Goal: Information Seeking & Learning: Learn about a topic

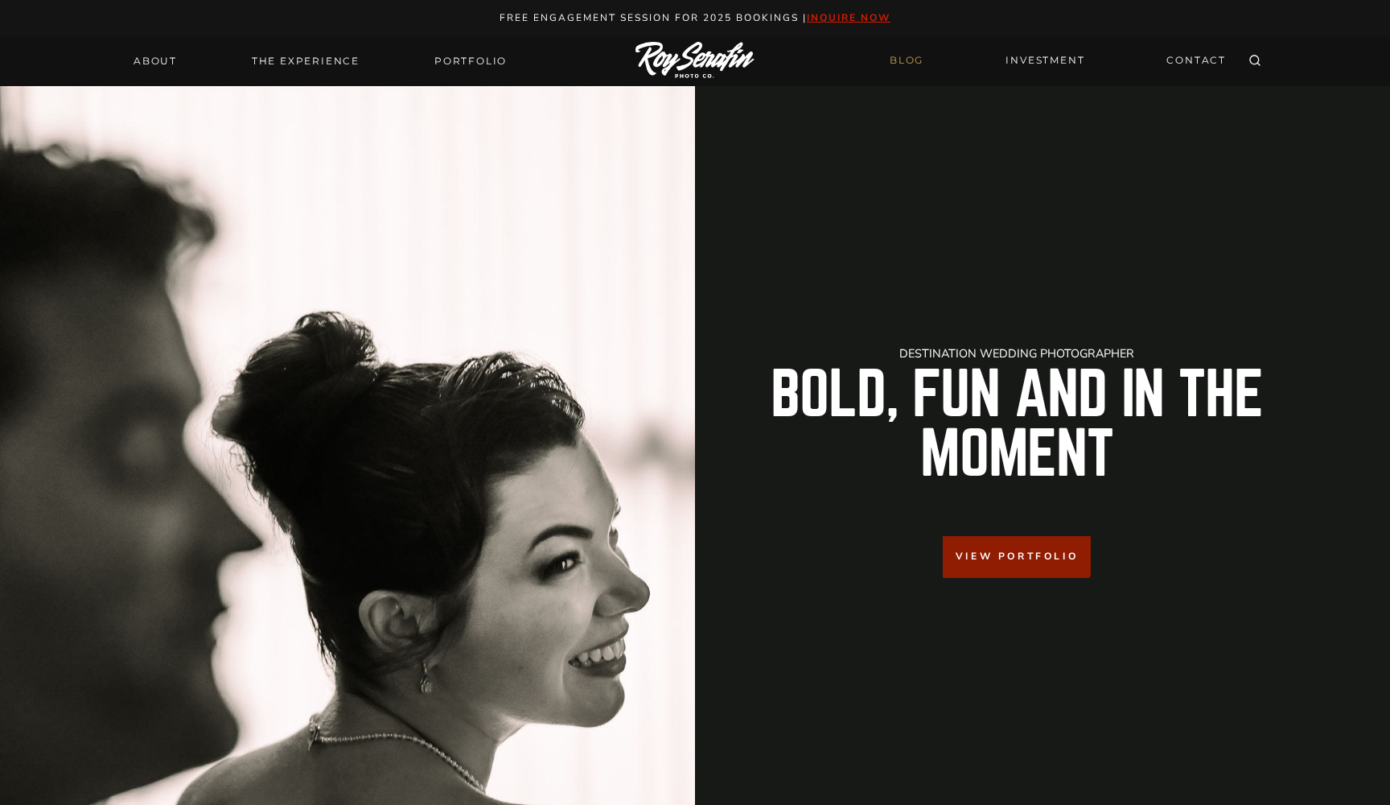
click at [685, 55] on link "BLOG" at bounding box center [906, 61] width 53 height 28
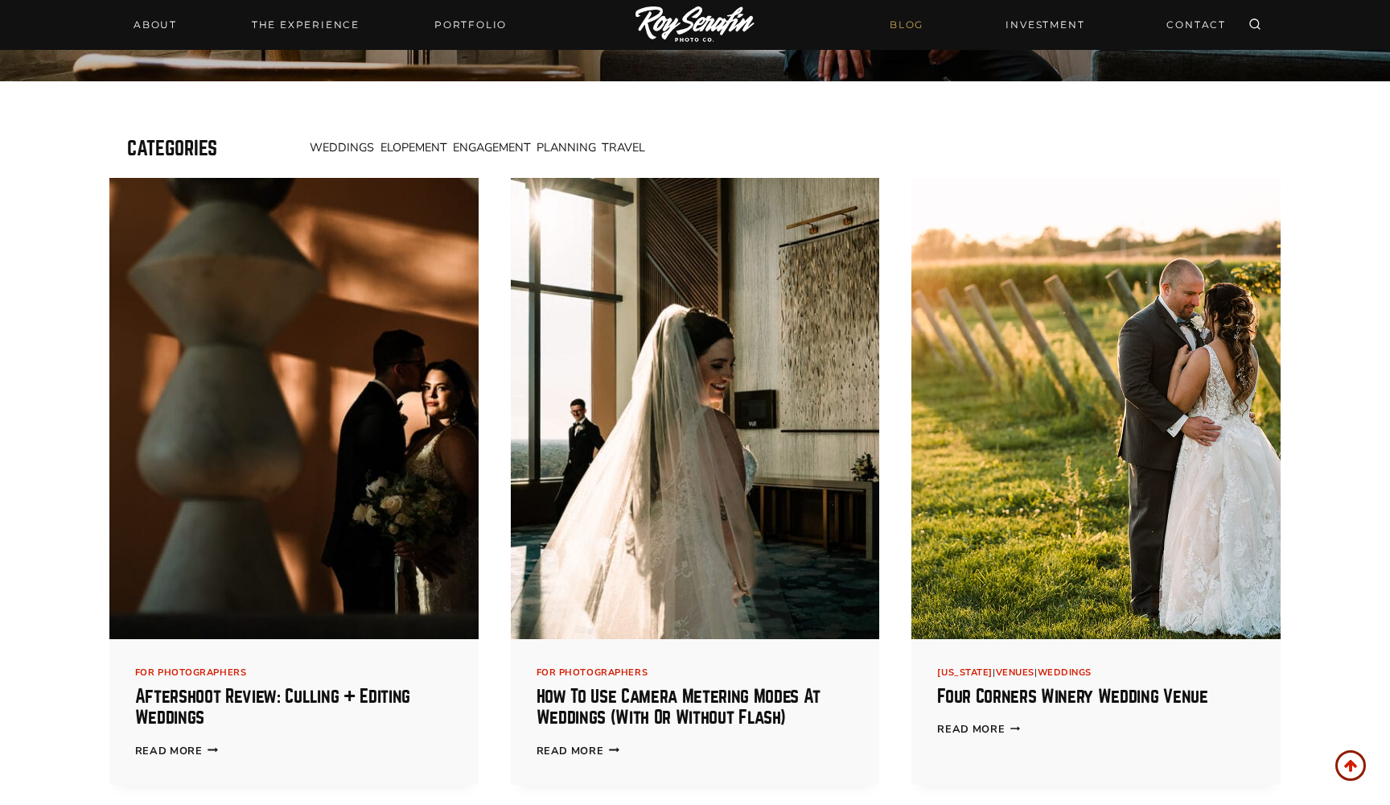
scroll to position [509, 0]
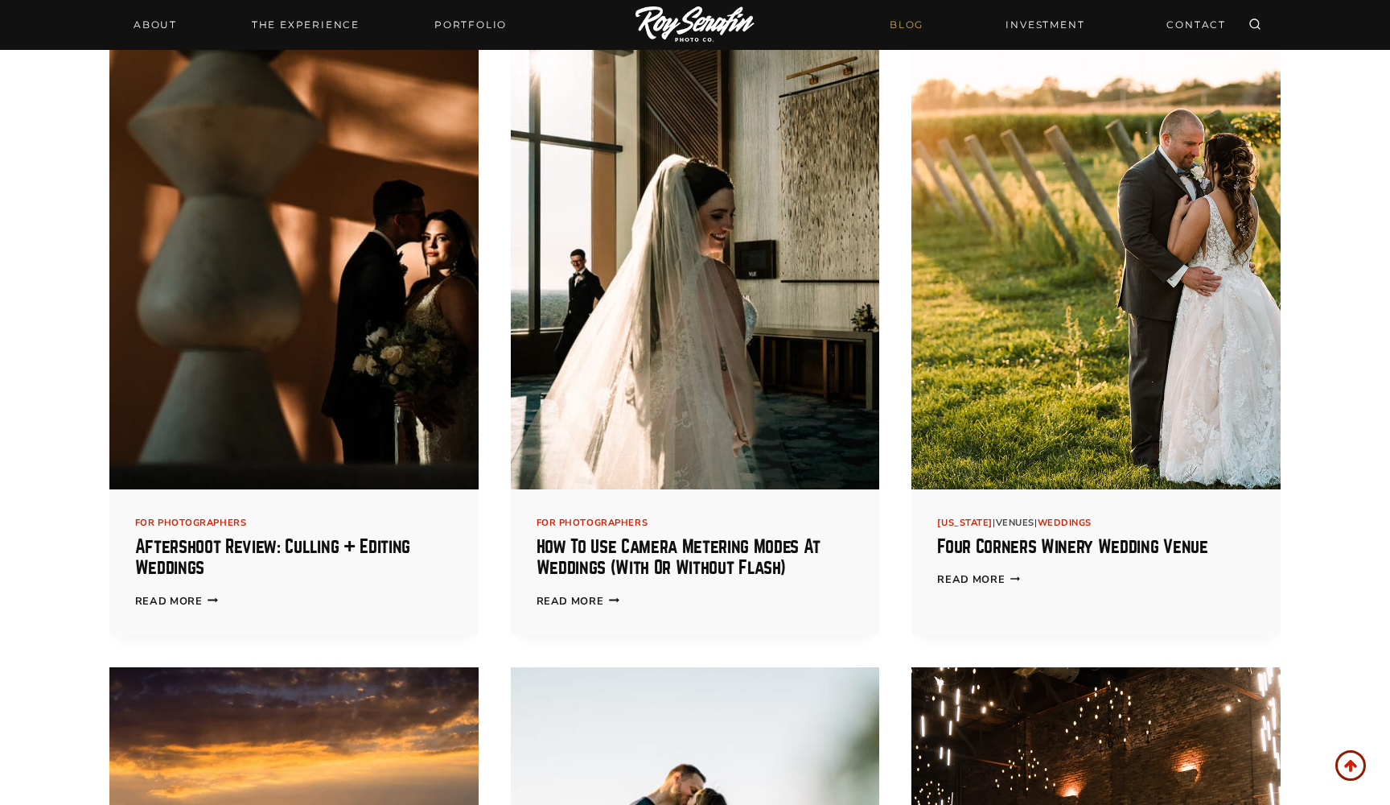
click at [1004, 521] on link "Venues" at bounding box center [1015, 523] width 39 height 12
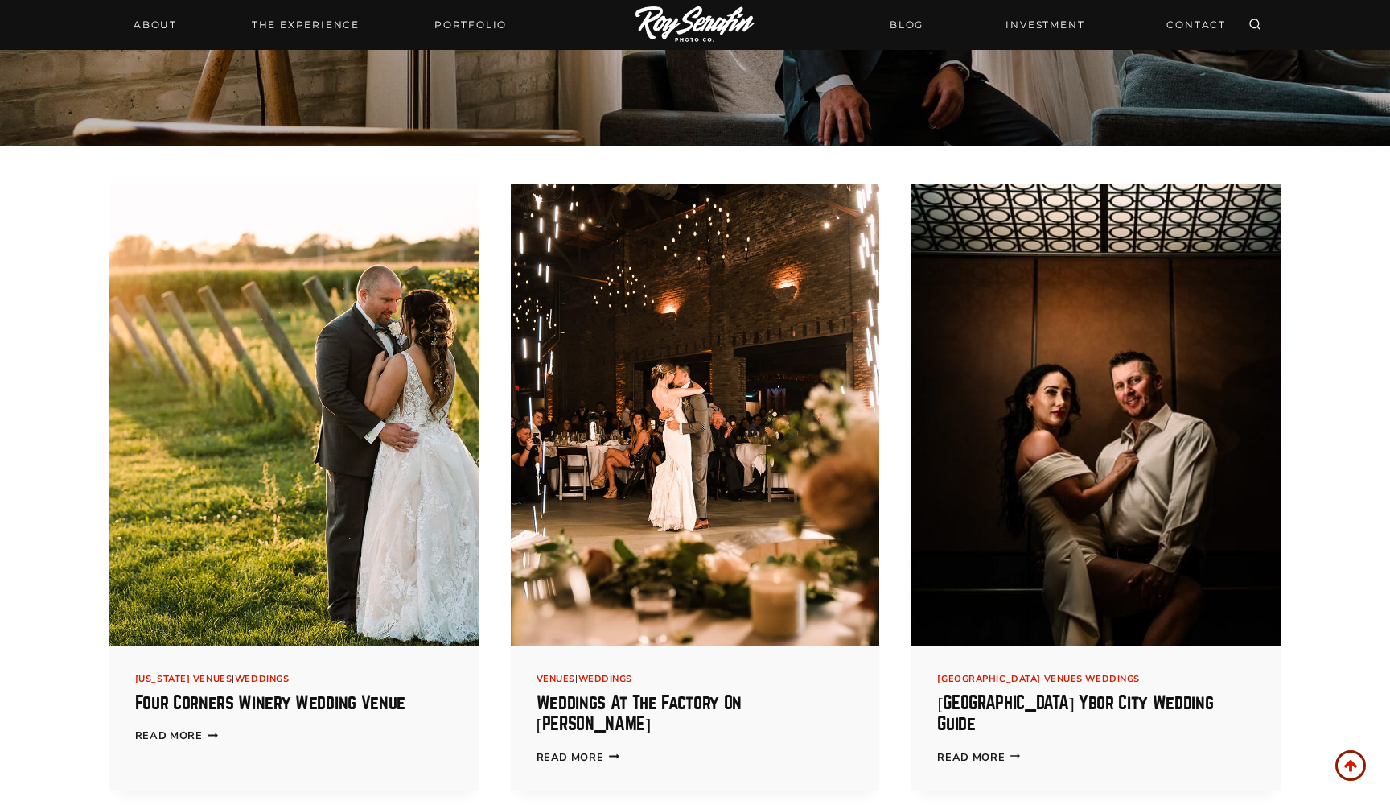
scroll to position [485, 0]
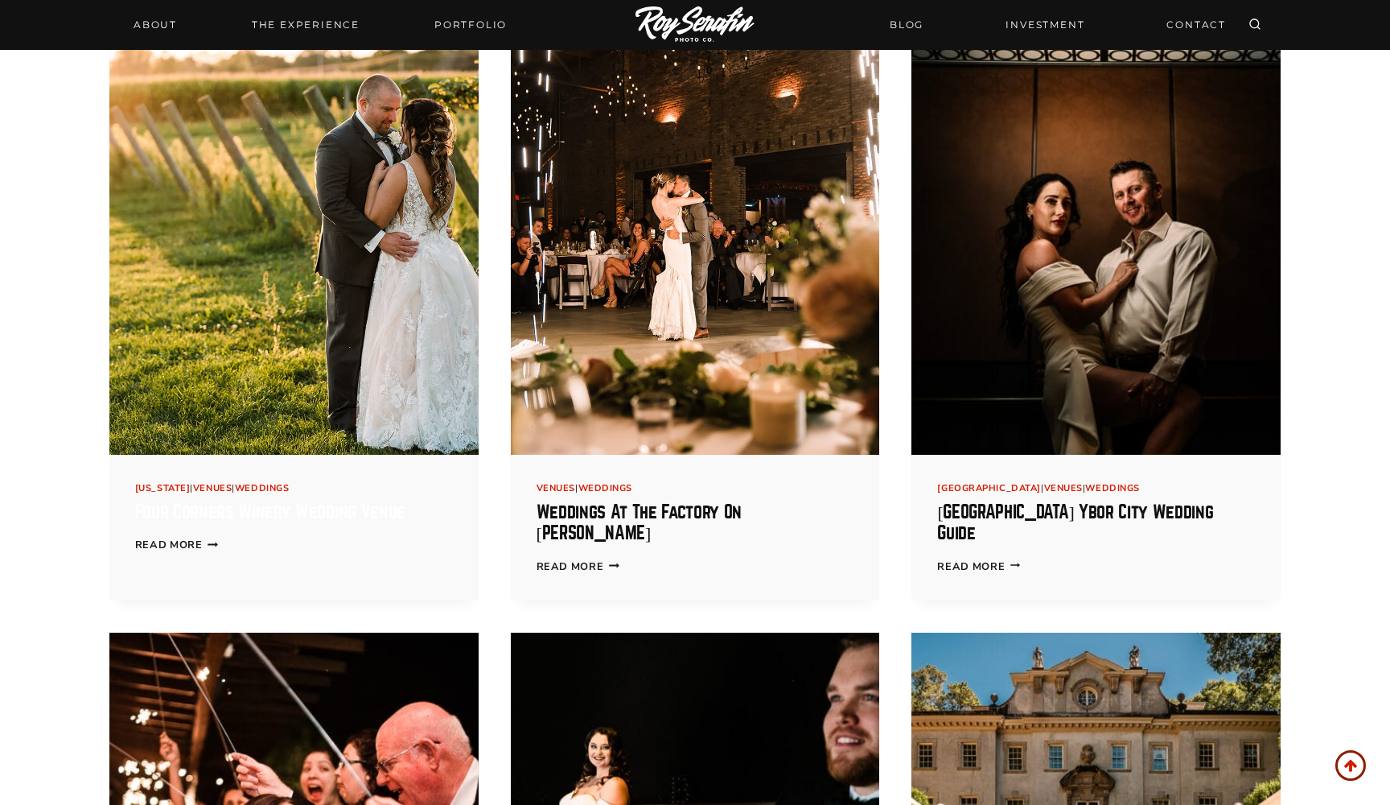
click at [344, 511] on link "Four Corners Winery Wedding Venue" at bounding box center [270, 512] width 270 height 19
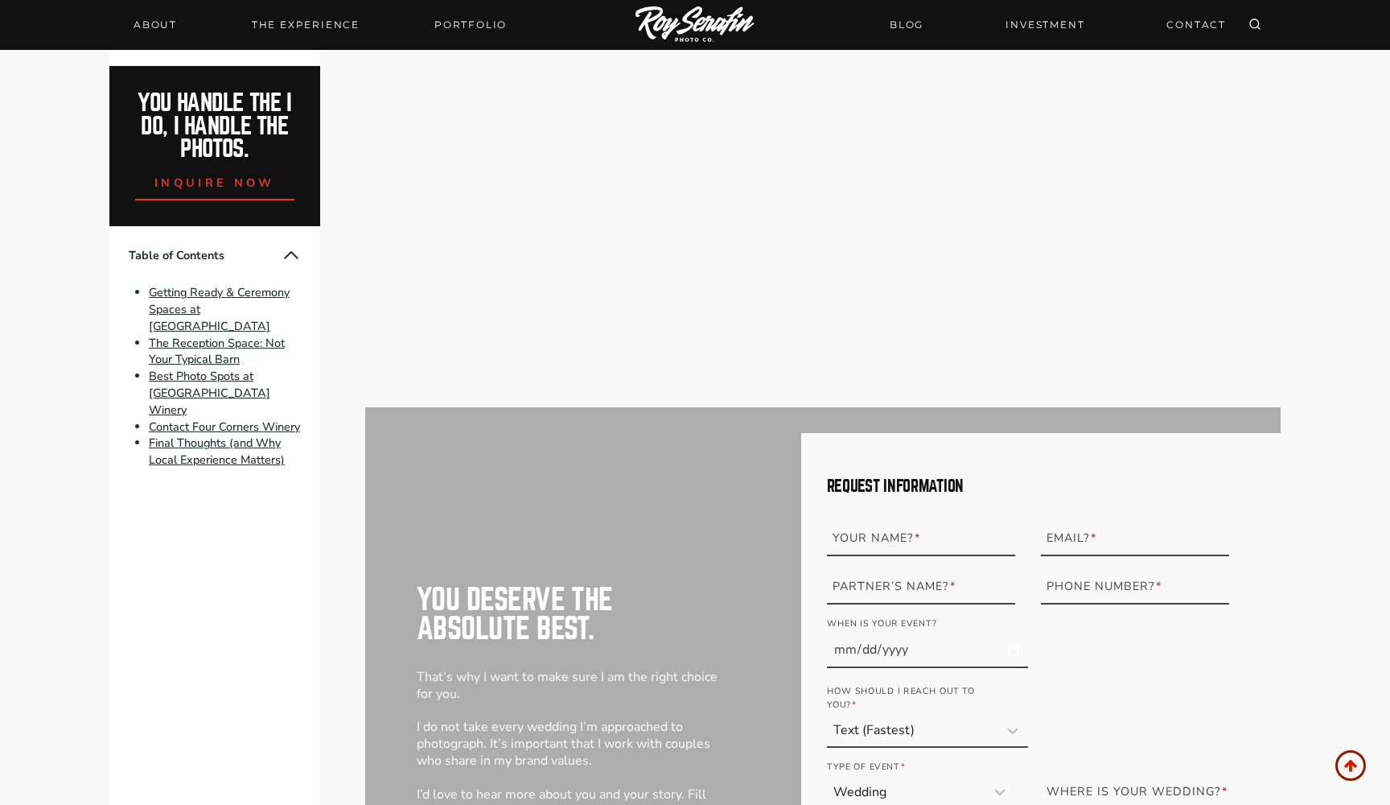
scroll to position [6242, 0]
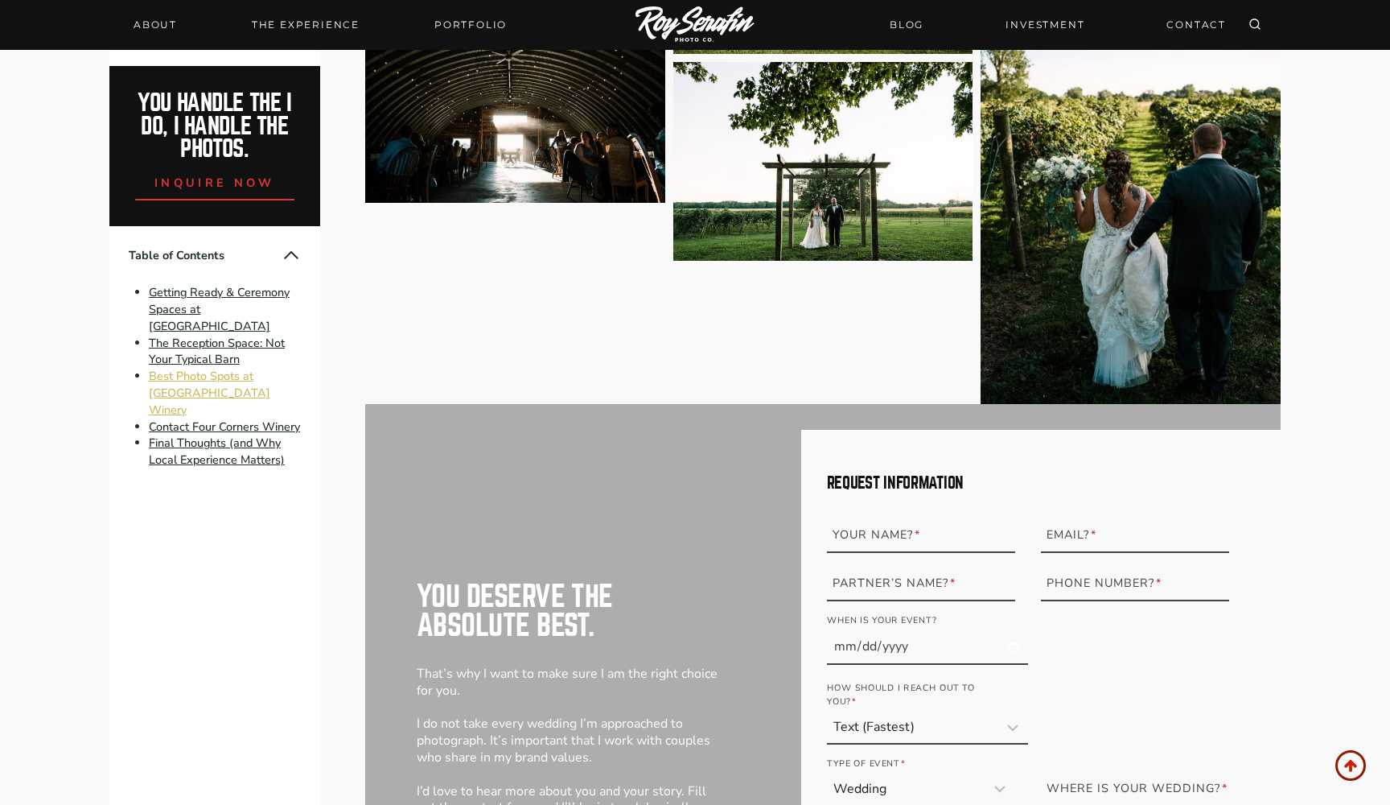
click at [200, 381] on link "Best Photo Spots at Four Corners Winery" at bounding box center [210, 393] width 122 height 50
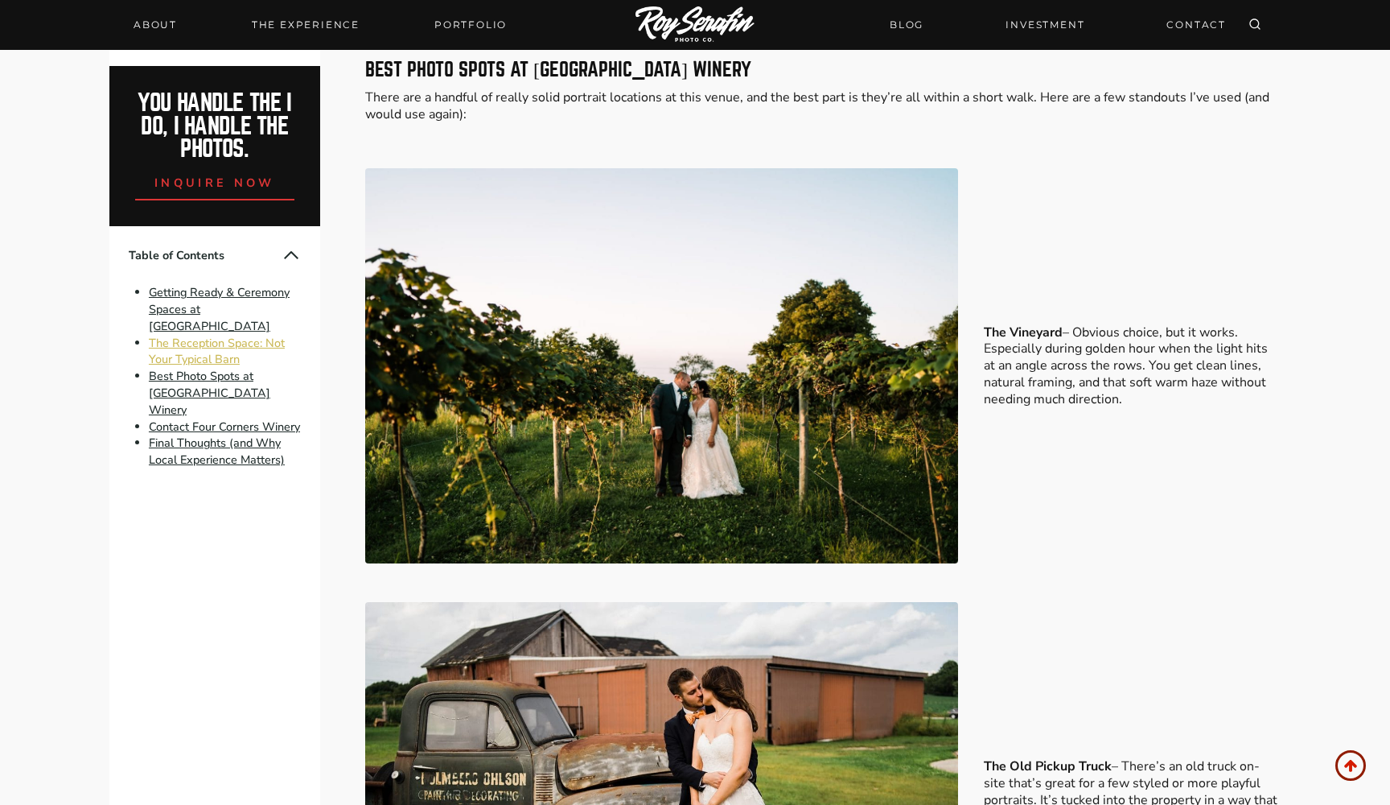
click at [197, 353] on link "The Reception Space: Not Your Typical Barn" at bounding box center [217, 351] width 136 height 33
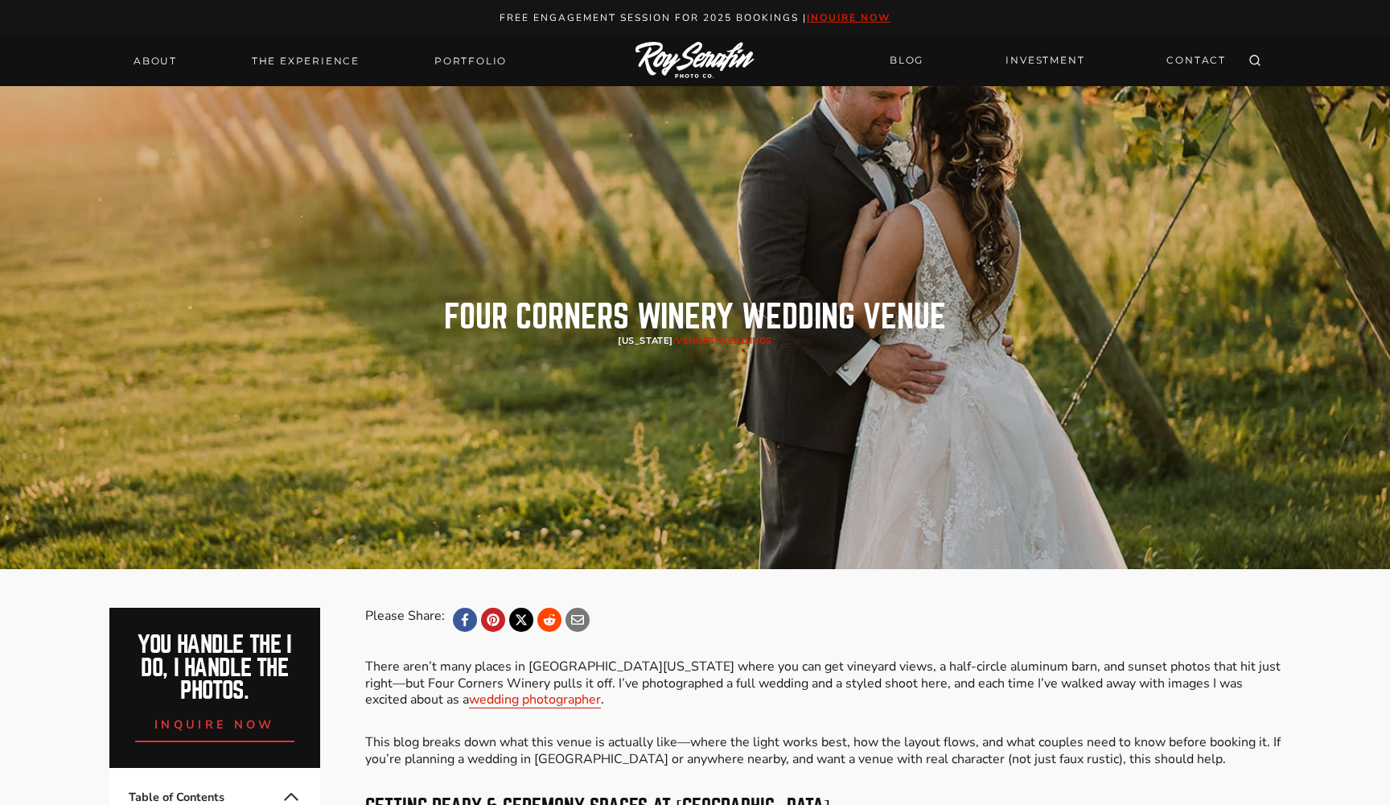
click at [632, 336] on link "[US_STATE]" at bounding box center [646, 341] width 56 height 12
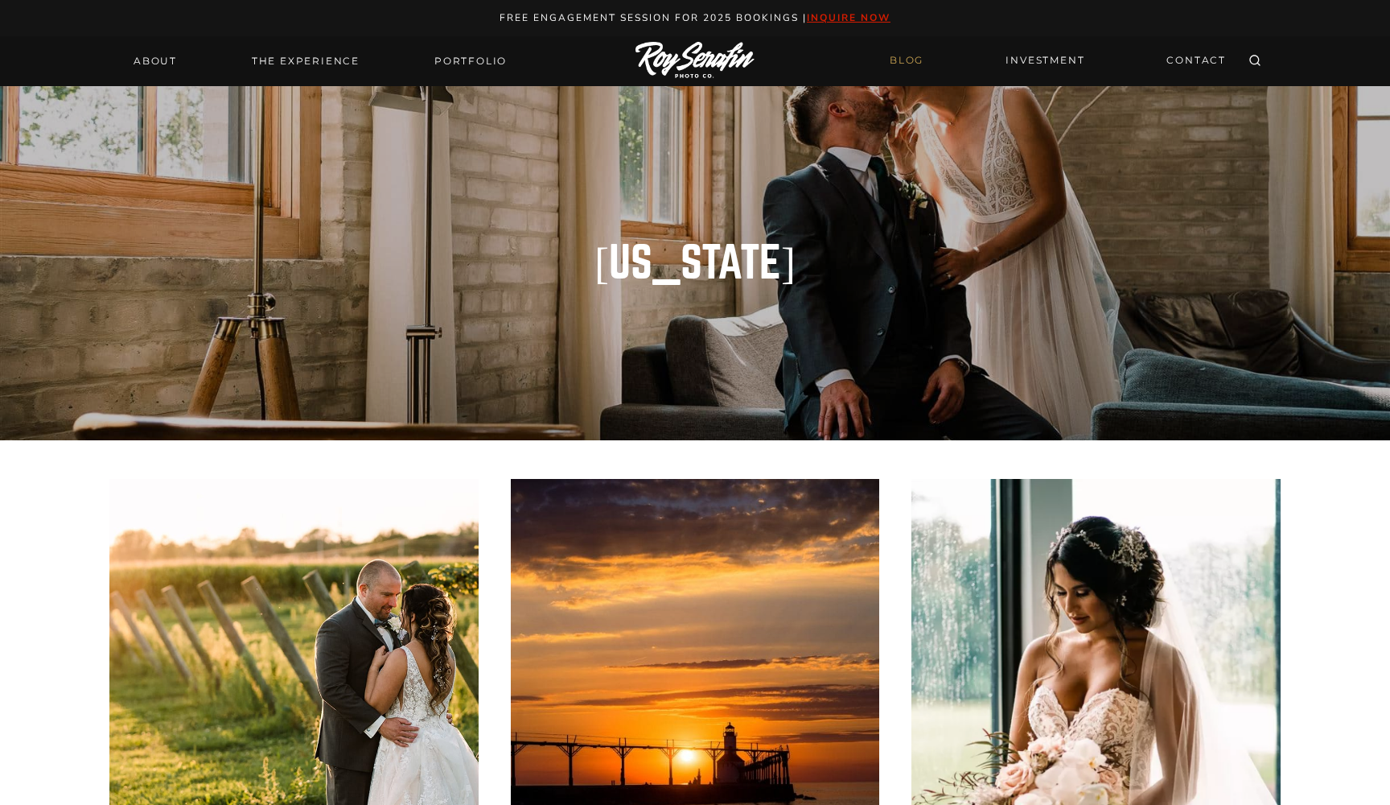
click at [916, 60] on link "BLOG" at bounding box center [906, 61] width 53 height 28
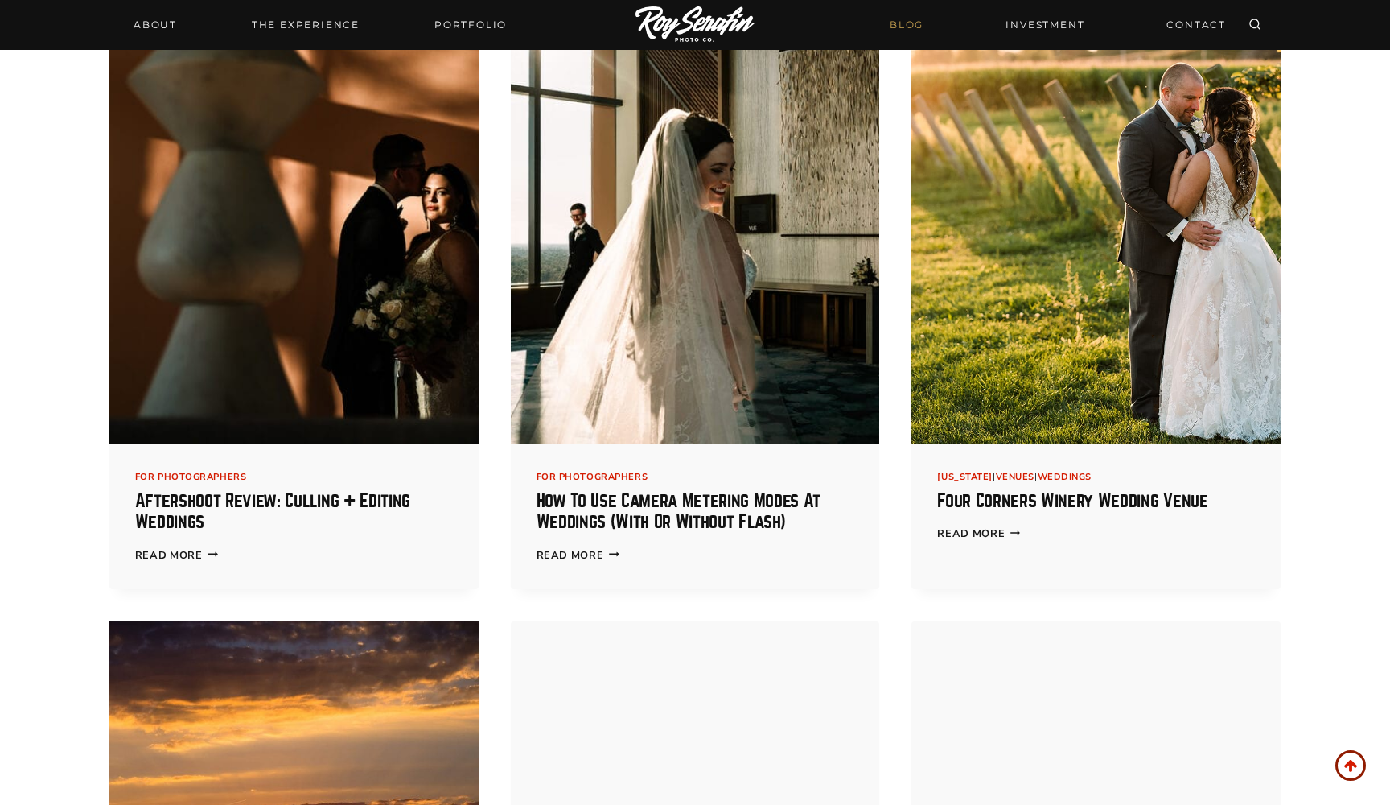
scroll to position [569, 0]
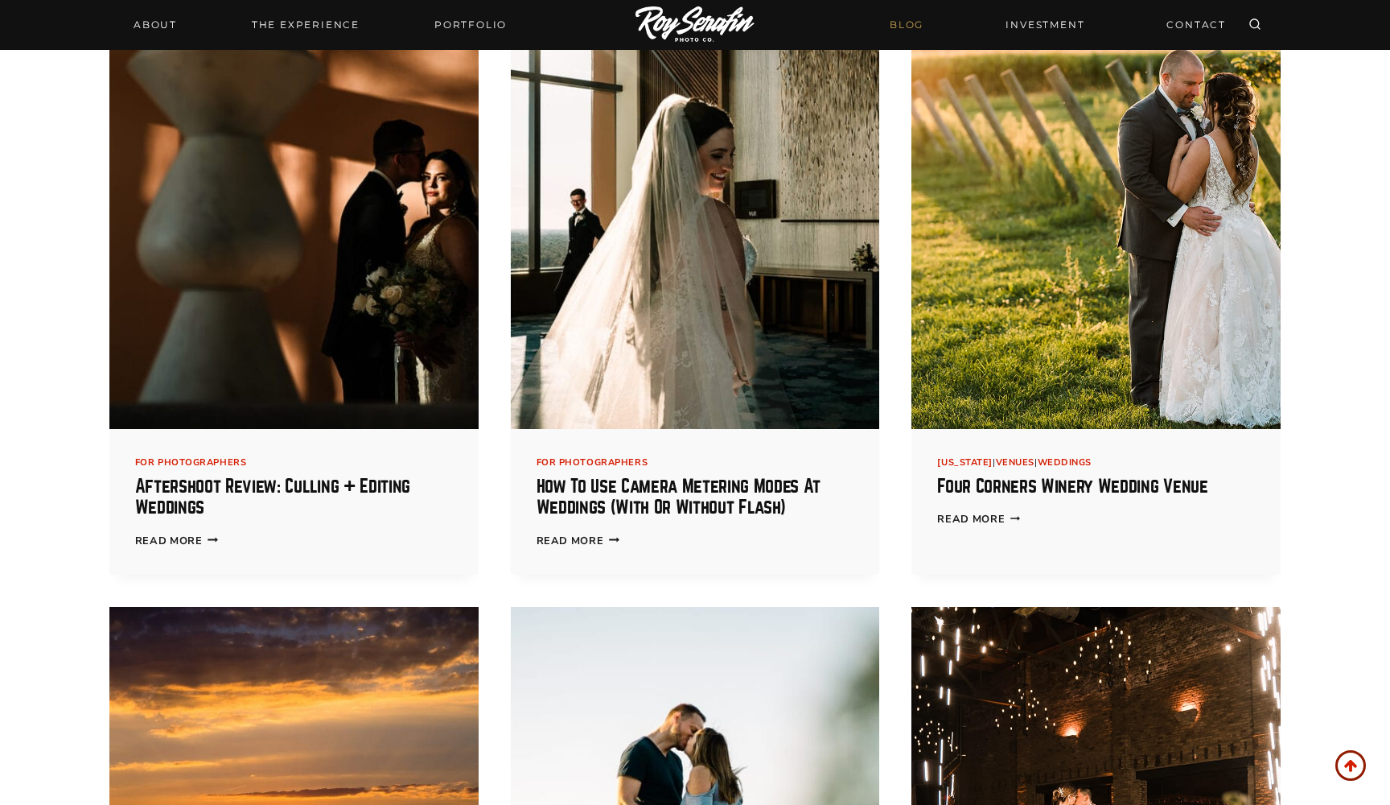
click at [642, 315] on img at bounding box center [695, 199] width 369 height 462
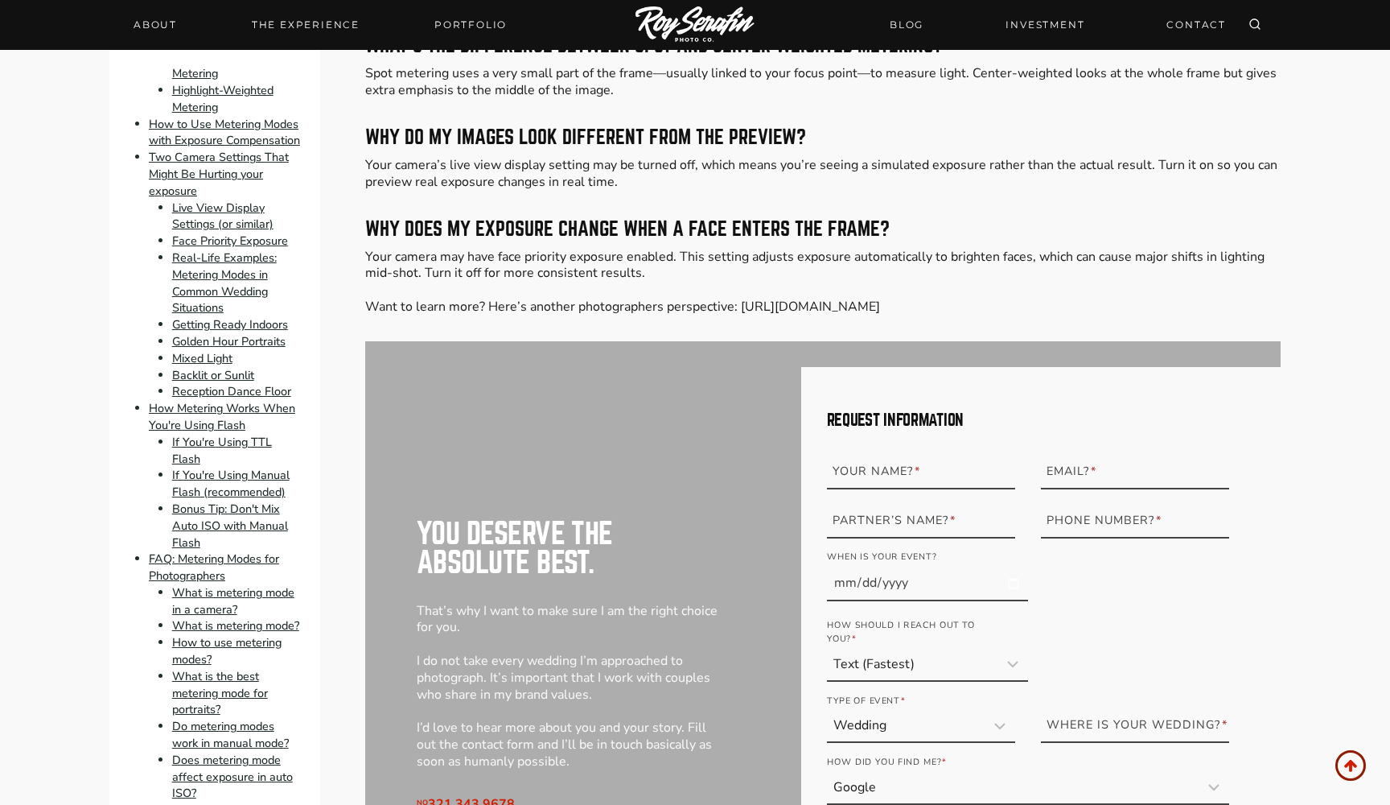
scroll to position [9341, 1]
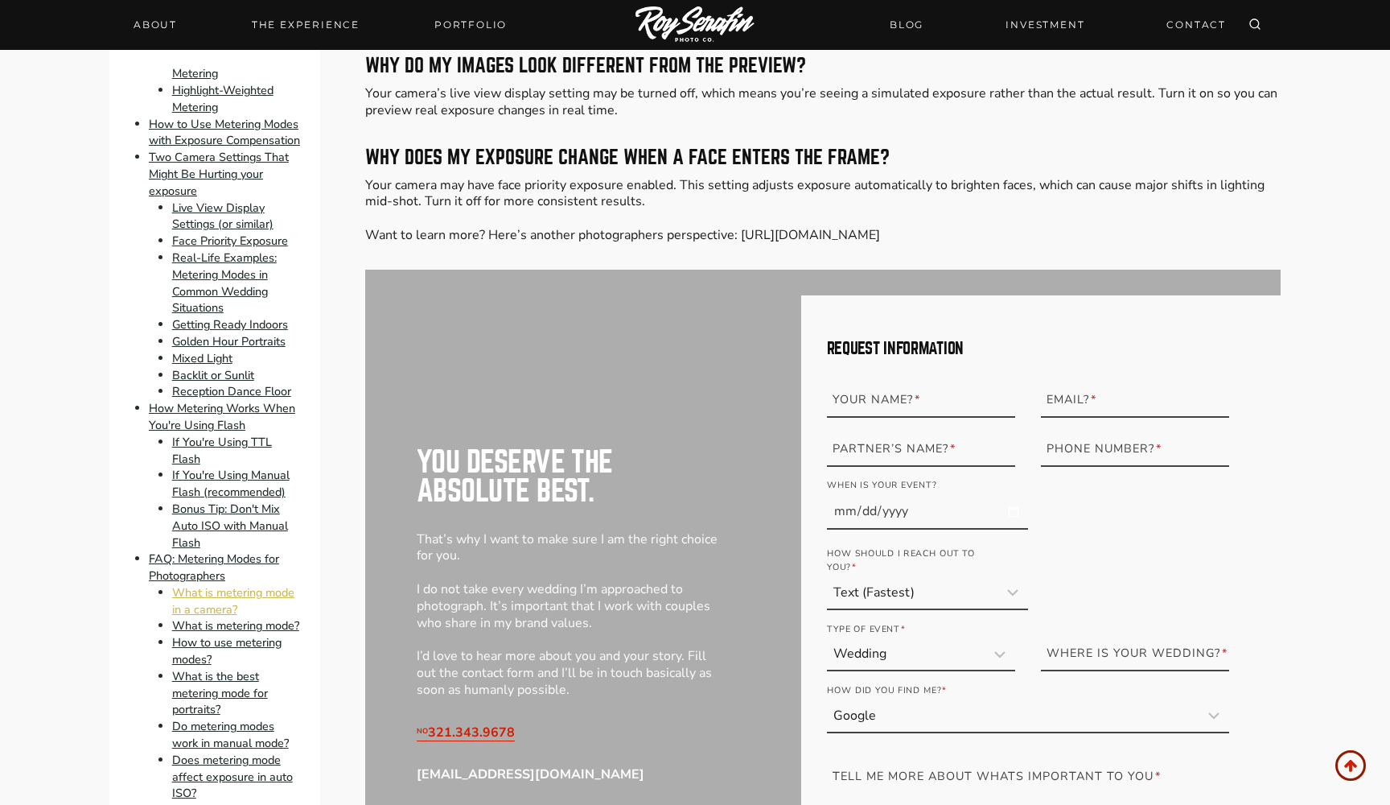
click at [214, 595] on link "What is metering mode in a camera?" at bounding box center [233, 600] width 122 height 33
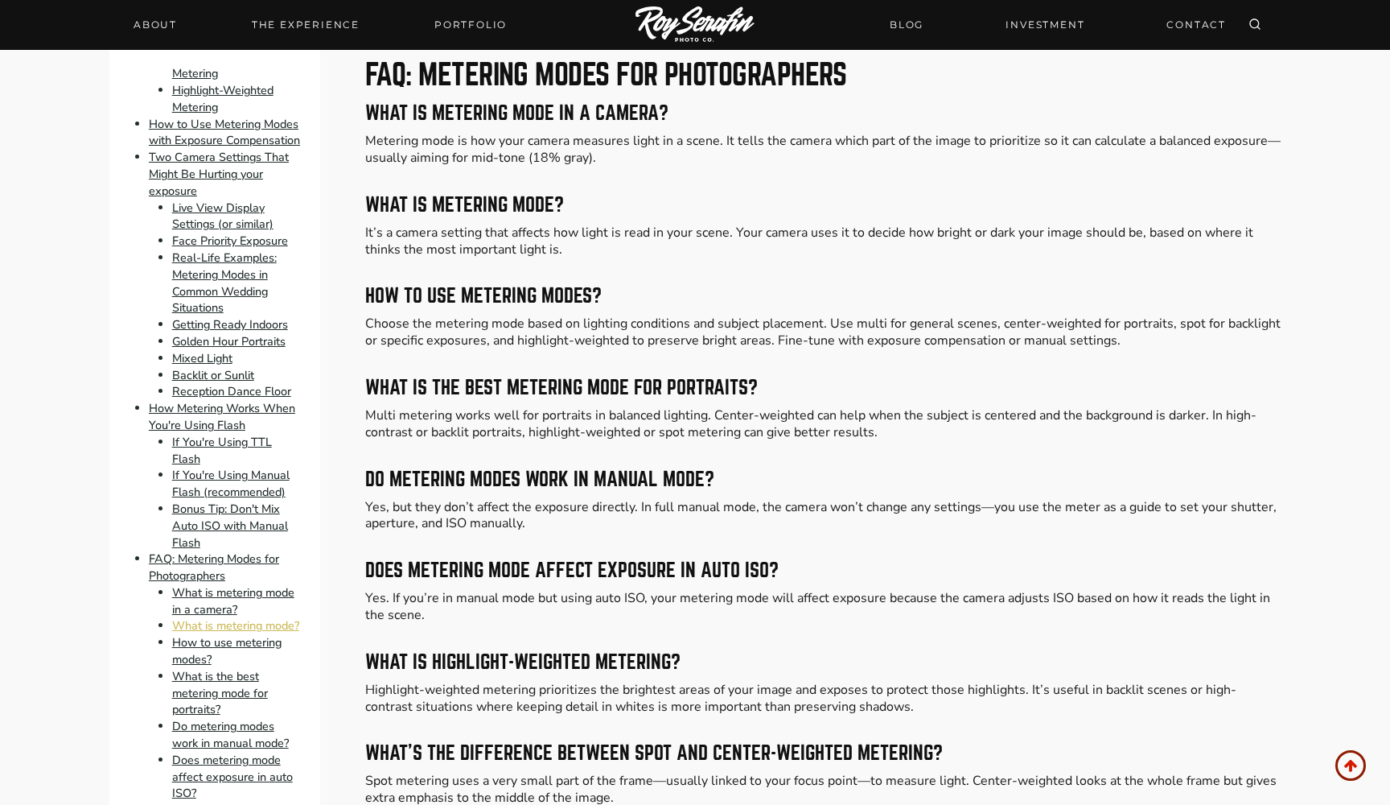
click at [208, 628] on link "What is metering mode?" at bounding box center [235, 626] width 127 height 16
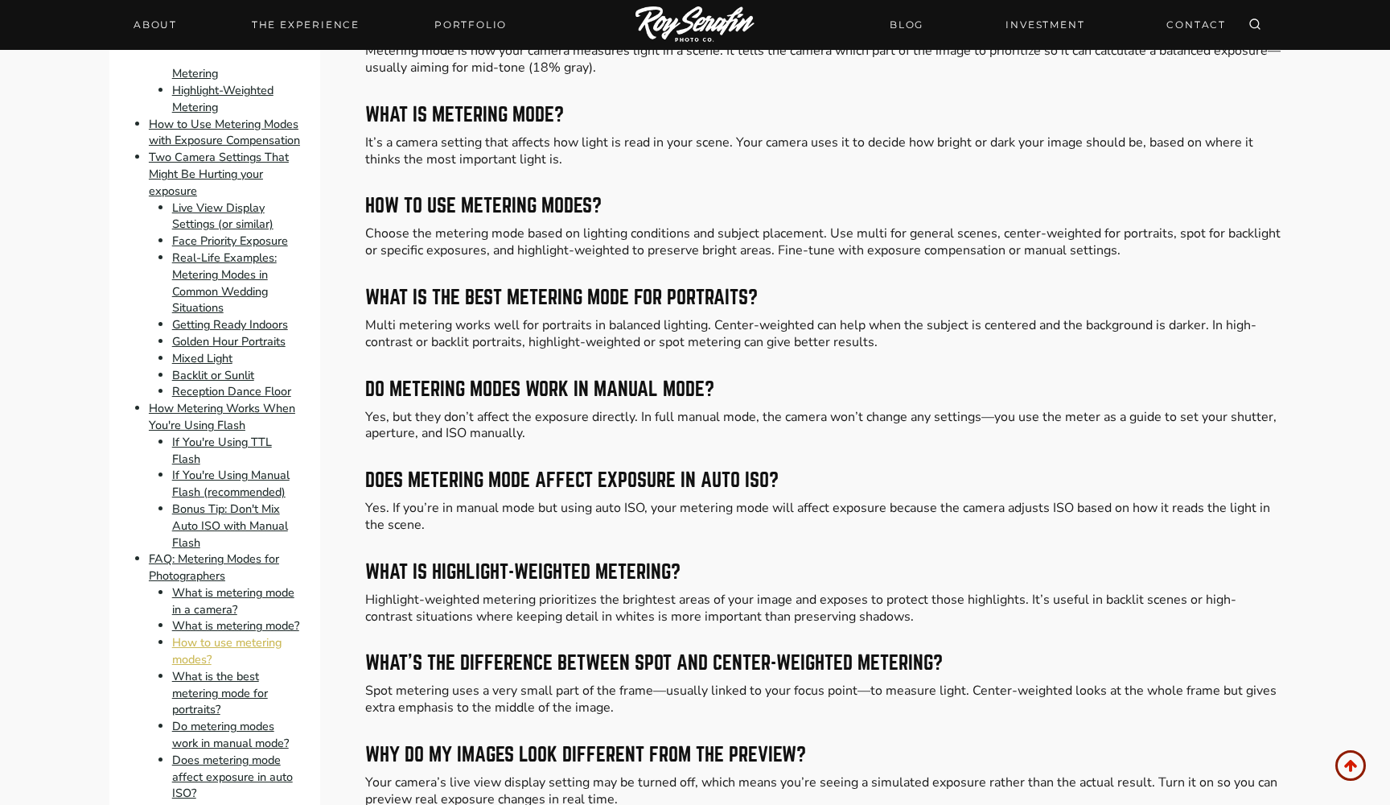
click at [206, 639] on link "How to use metering modes?" at bounding box center [226, 650] width 109 height 33
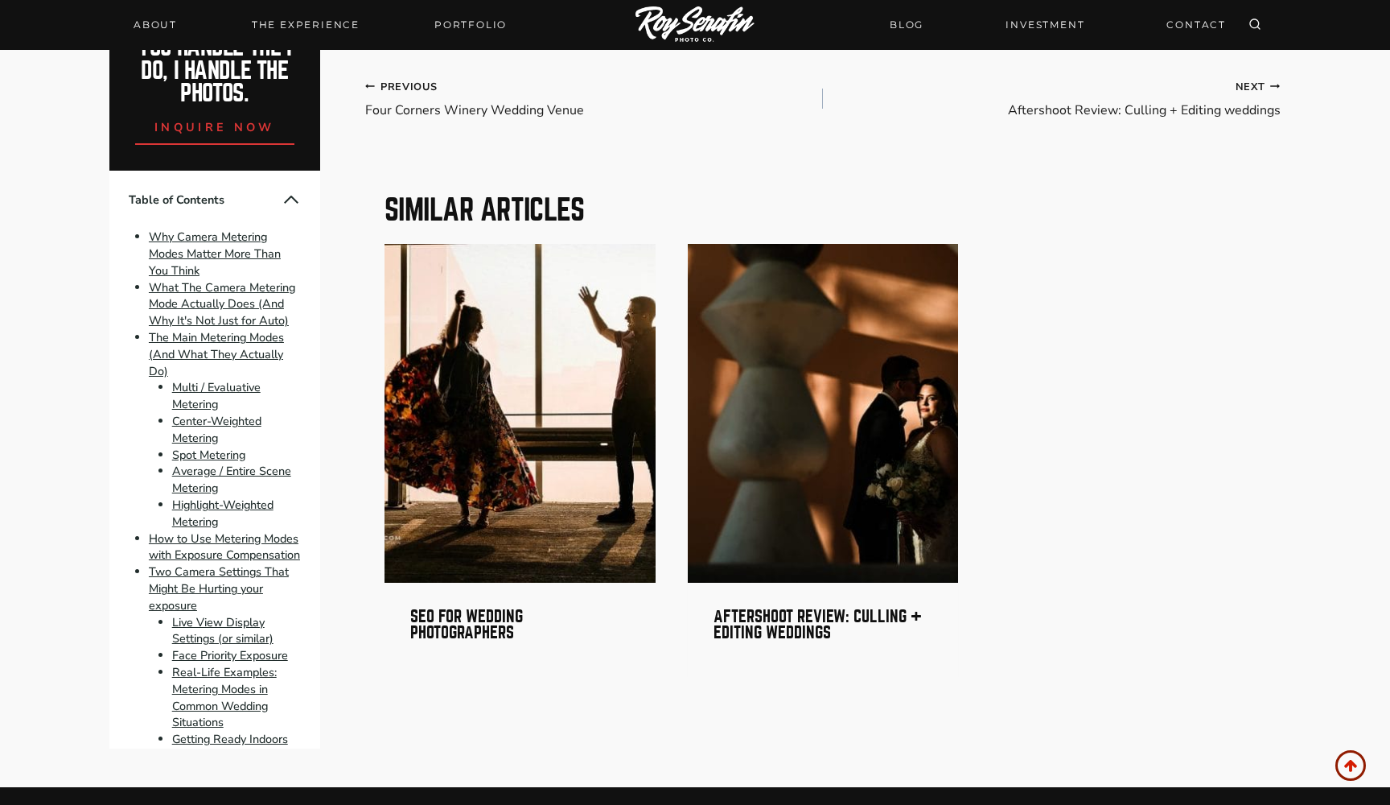
scroll to position [10533, 0]
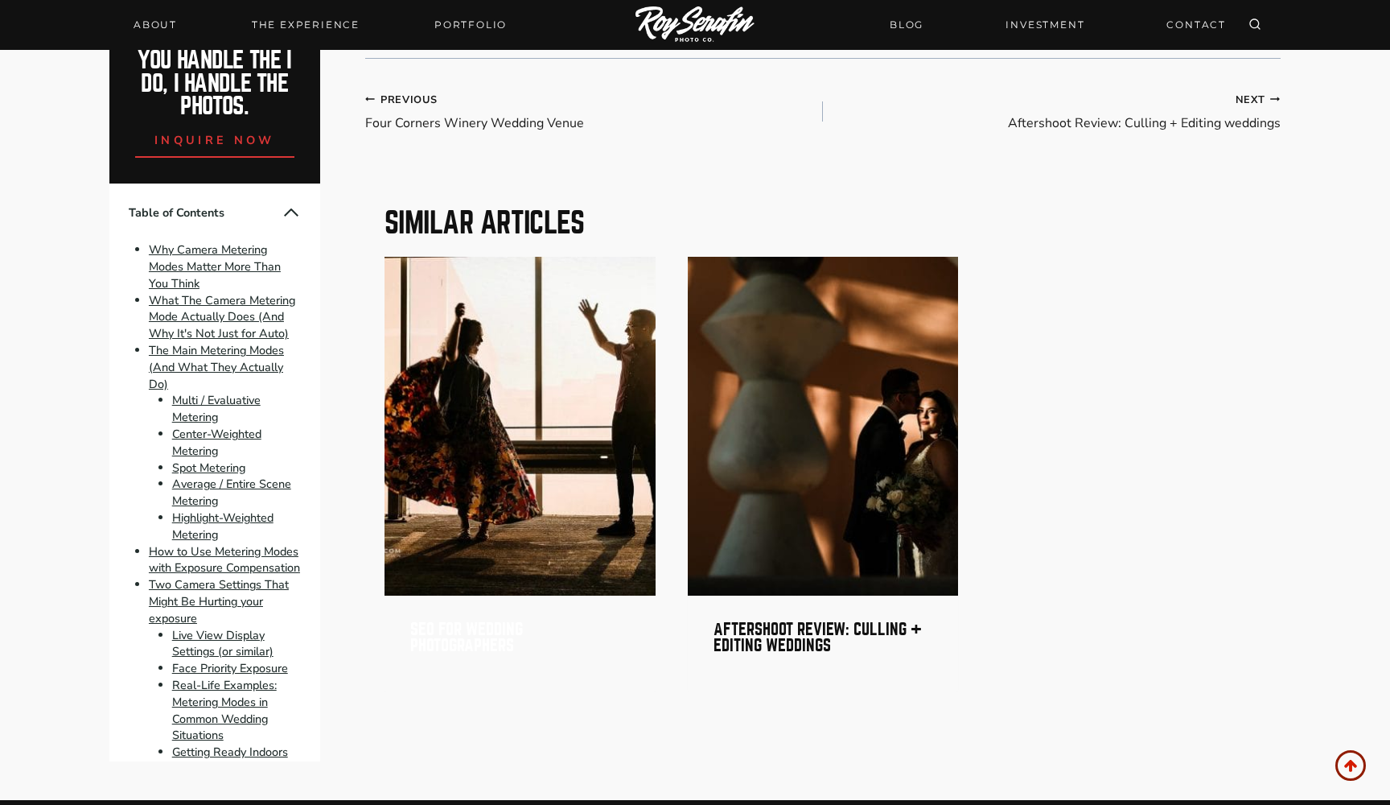
click at [453, 620] on link "SEO for Wedding Photographers" at bounding box center [466, 636] width 113 height 33
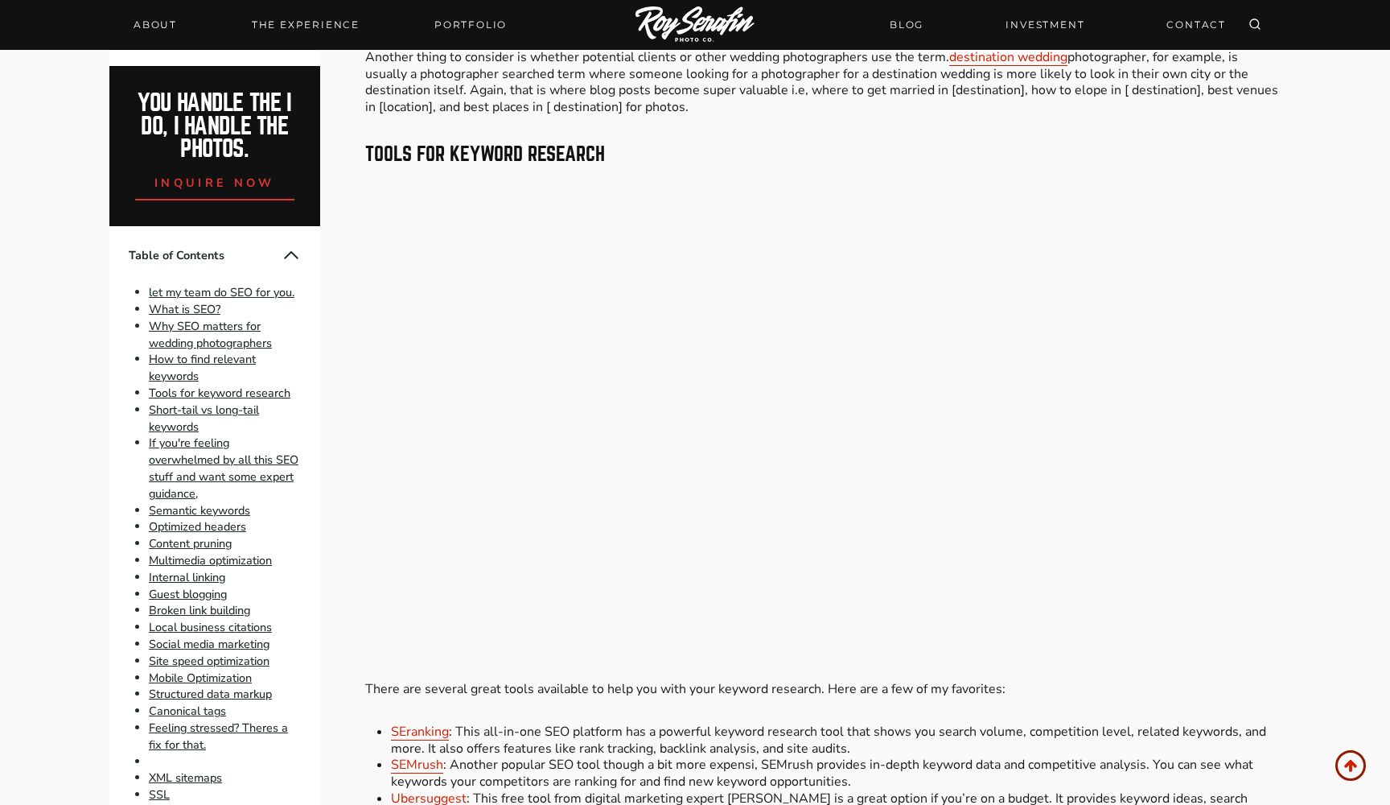
scroll to position [2911, 0]
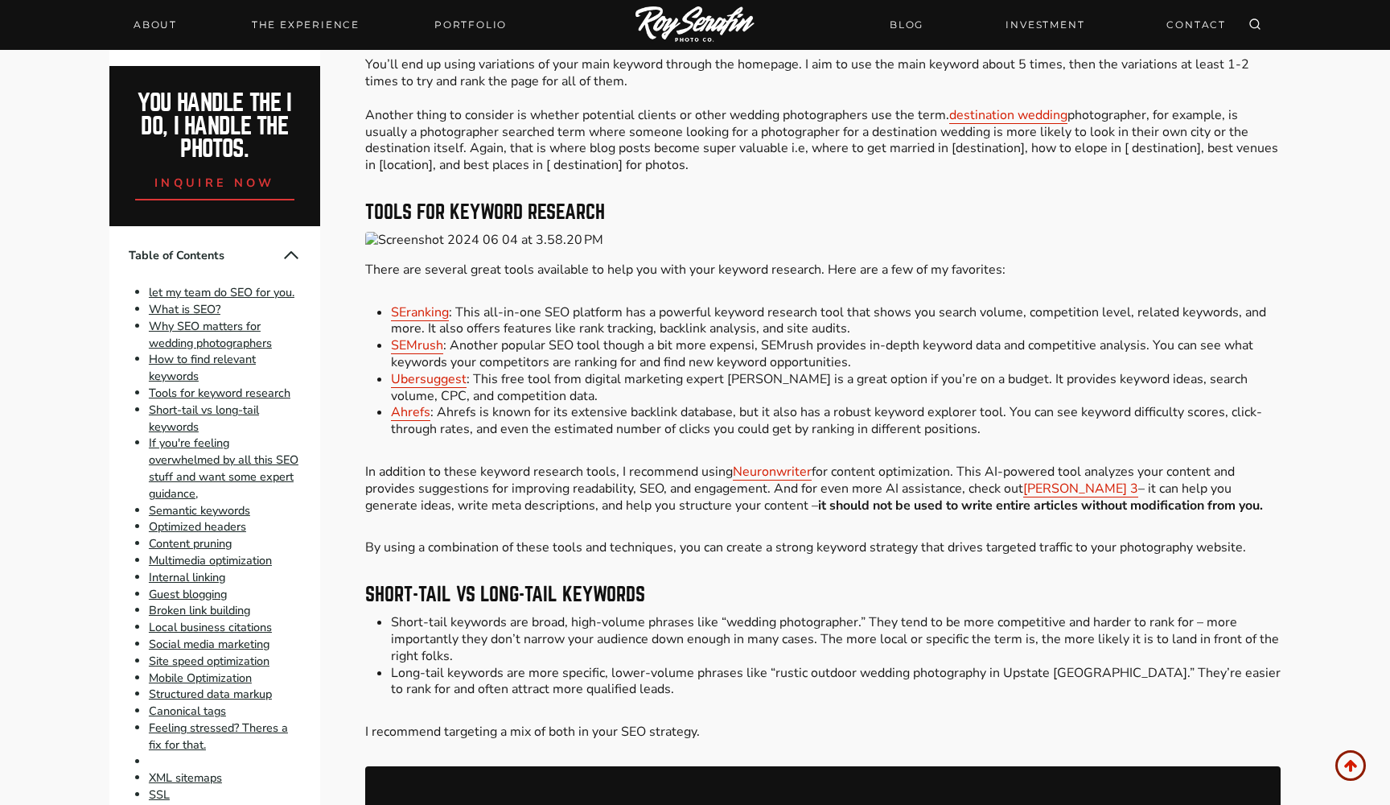
click at [505, 232] on img at bounding box center [823, 240] width 916 height 17
click at [476, 232] on img at bounding box center [823, 240] width 916 height 17
click at [774, 463] on link "Neuronwriter" at bounding box center [772, 472] width 79 height 18
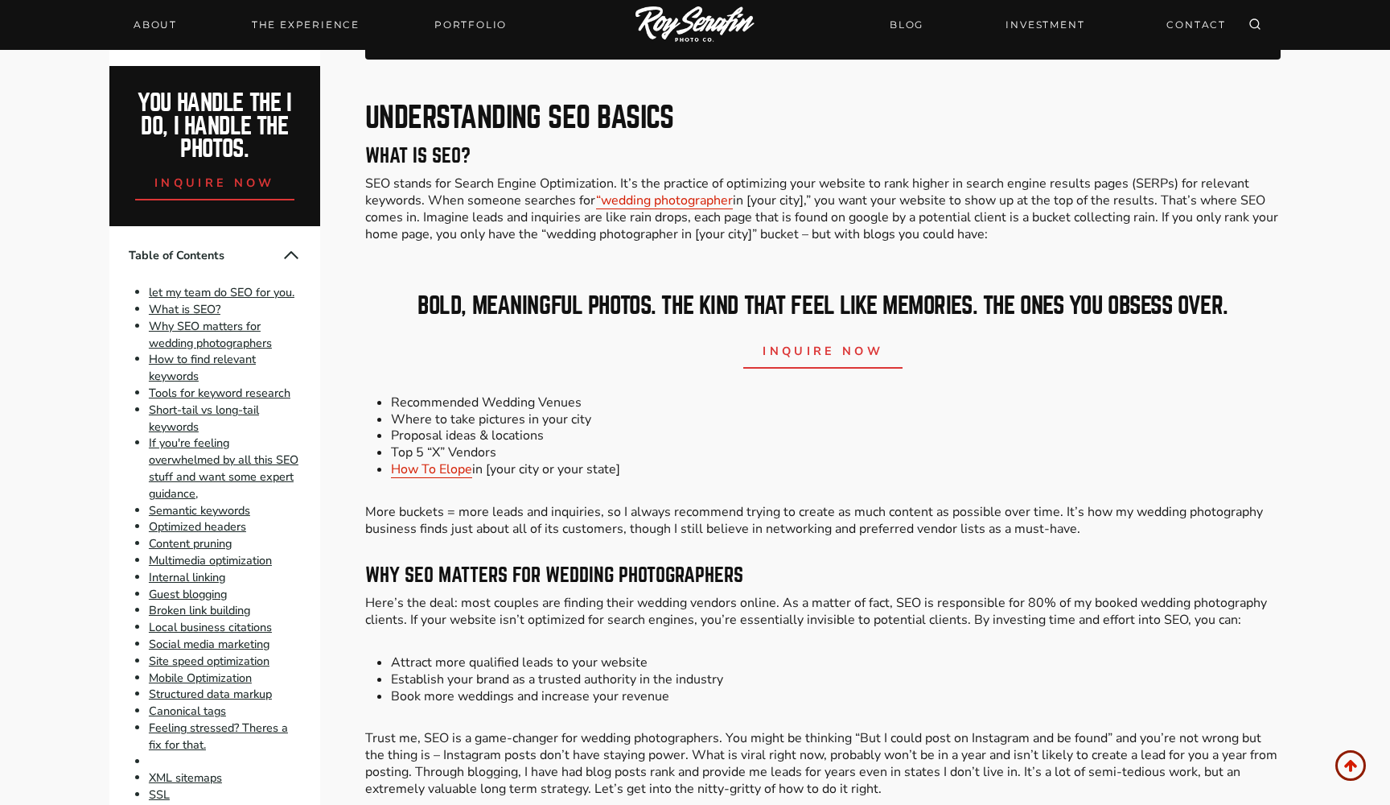
scroll to position [1354, 0]
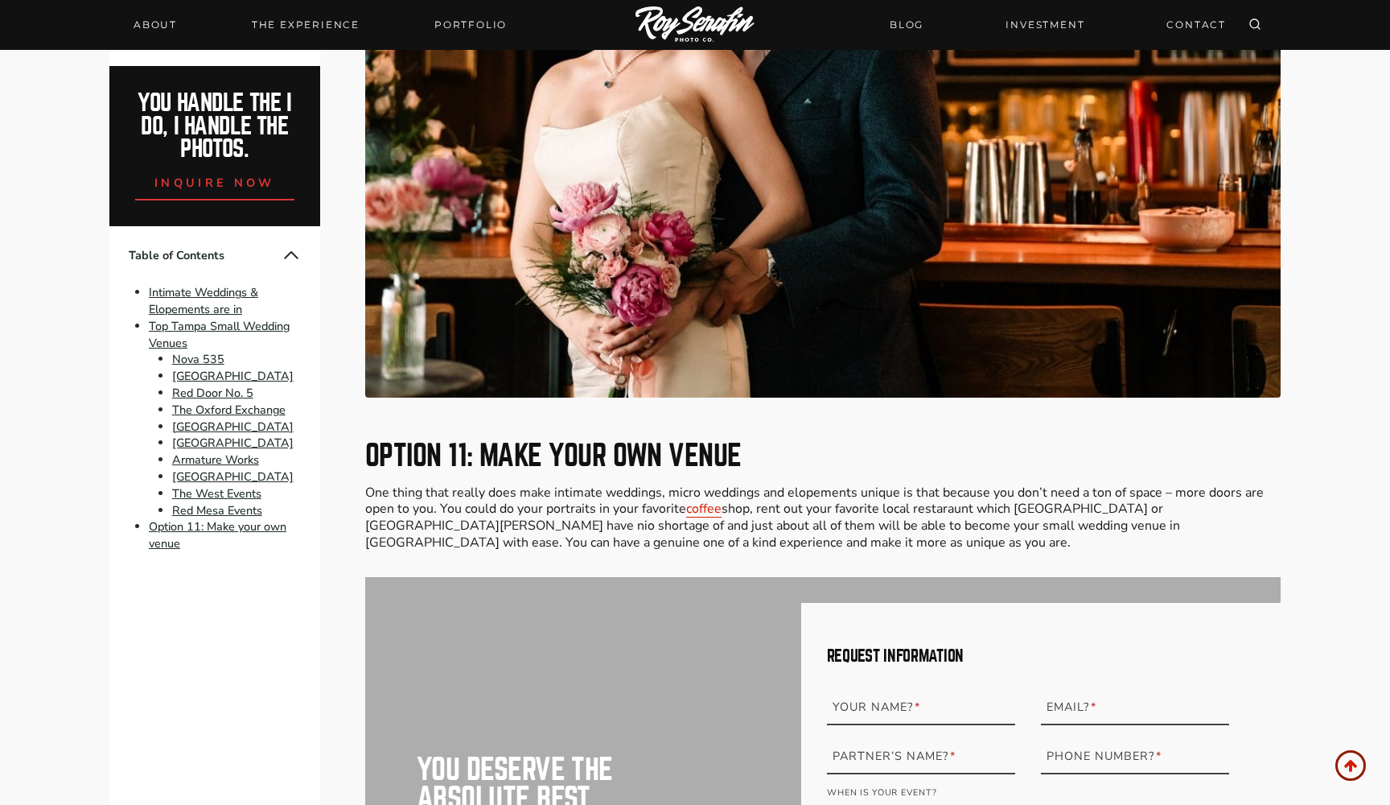
scroll to position [5659, 0]
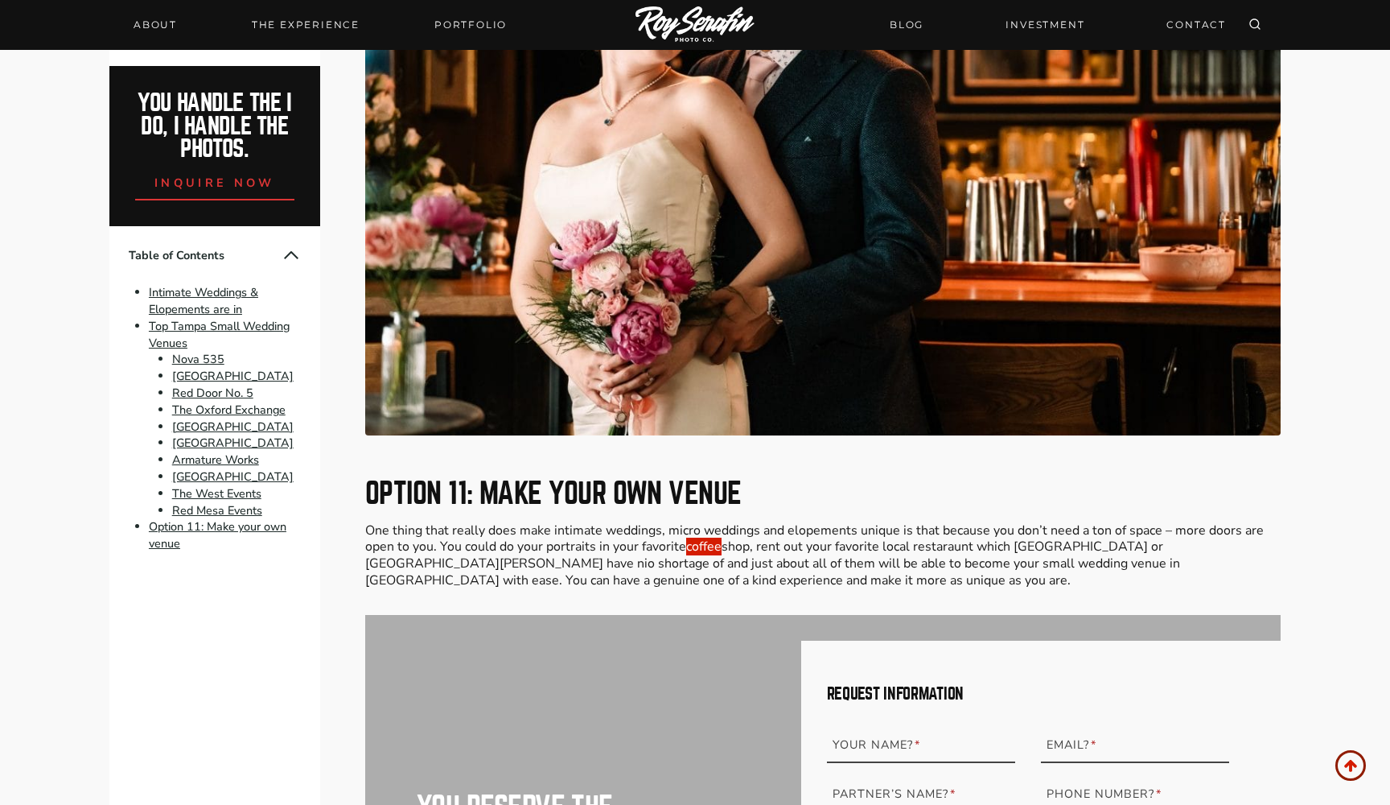
click at [706, 537] on link "coffee" at bounding box center [703, 546] width 35 height 18
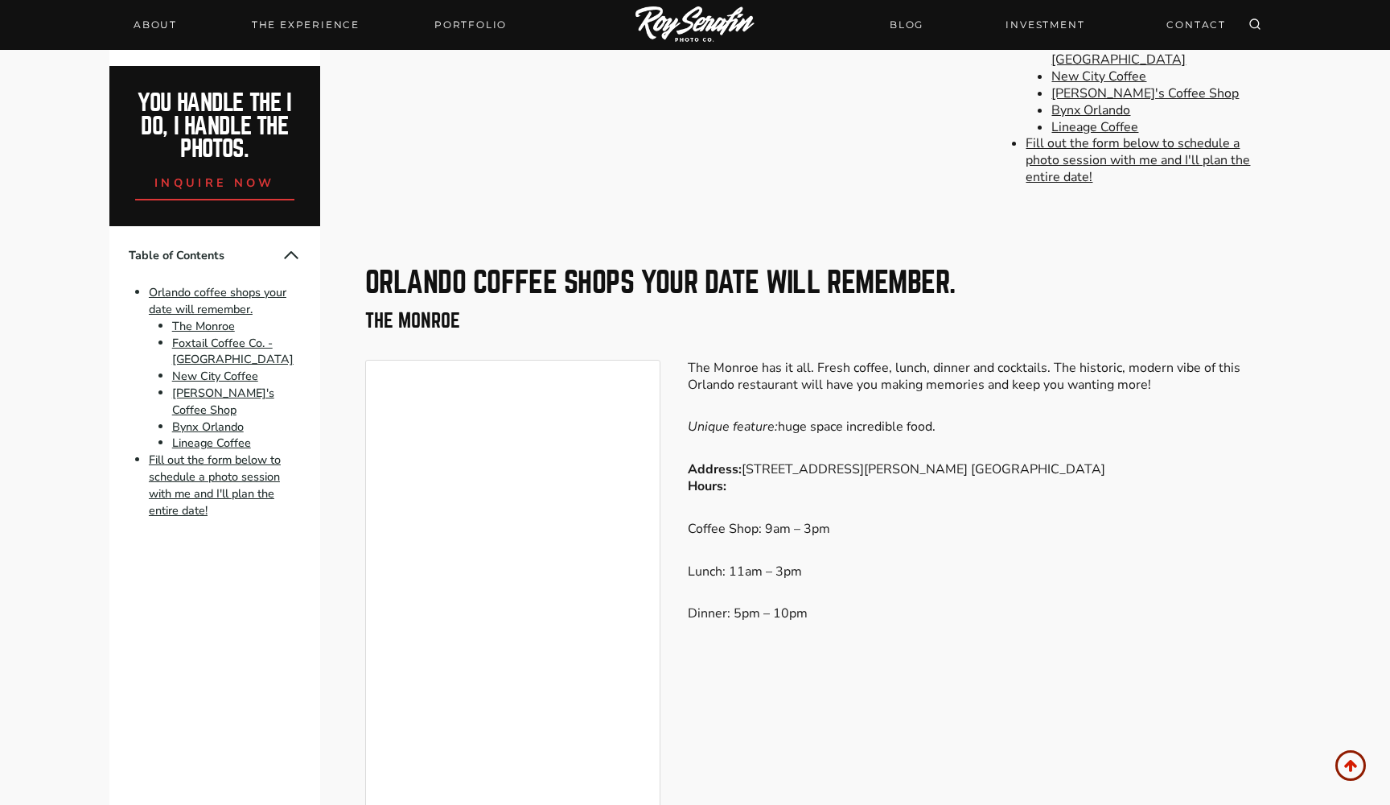
scroll to position [953, 0]
